Goal: Information Seeking & Learning: Learn about a topic

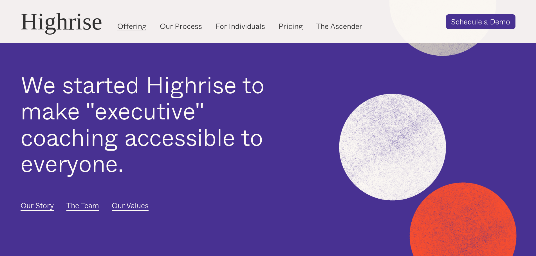
click at [124, 24] on link "Offering" at bounding box center [131, 26] width 29 height 10
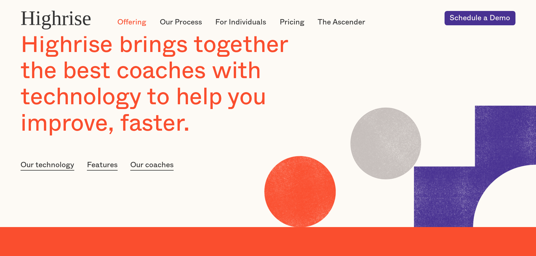
scroll to position [28, 0]
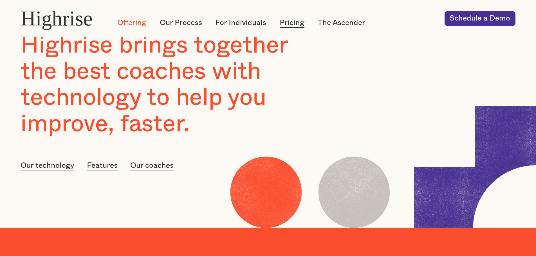
click at [302, 23] on link "Pricing" at bounding box center [292, 23] width 25 height 10
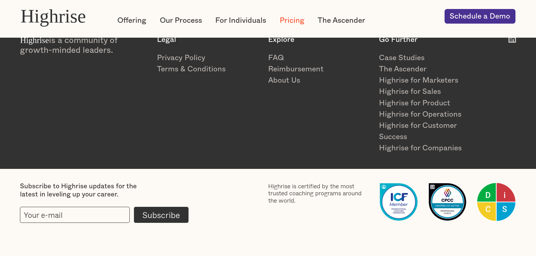
scroll to position [980, 0]
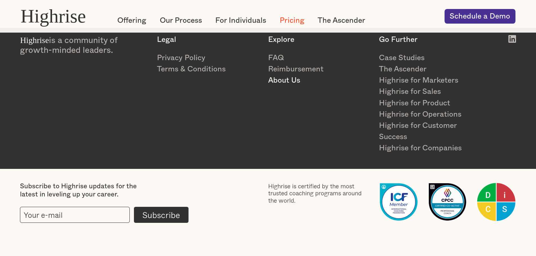
click at [273, 77] on link "About Us" at bounding box center [319, 80] width 103 height 11
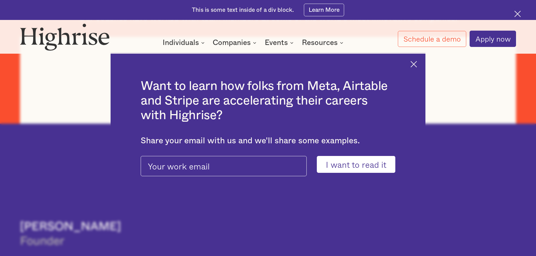
scroll to position [310, 0]
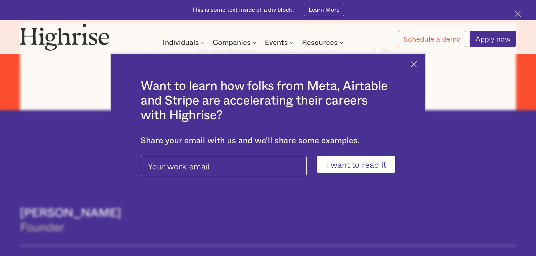
click at [412, 64] on div "Want to learn how folks from Meta, Airtable and Stripe are accelerating their c…" at bounding box center [268, 128] width 315 height 152
click at [416, 64] on img at bounding box center [414, 64] width 6 height 6
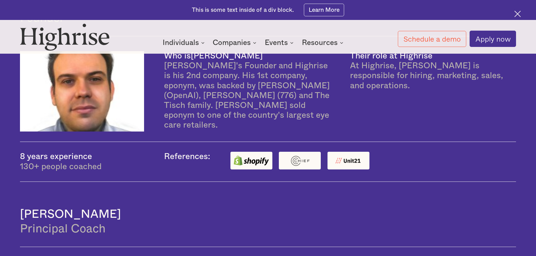
scroll to position [507, 0]
